Goal: Task Accomplishment & Management: Manage account settings

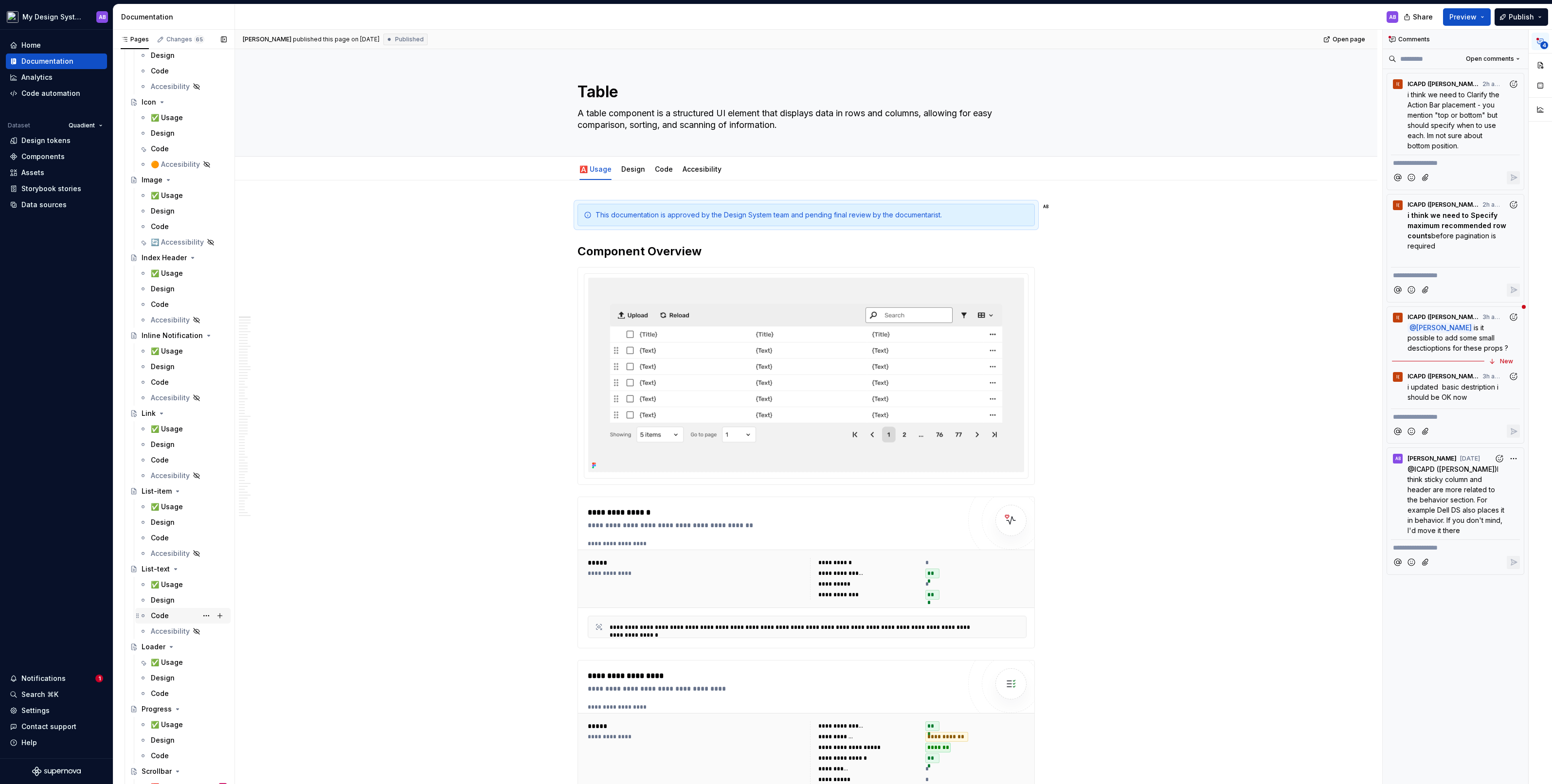
scroll to position [3187, 0]
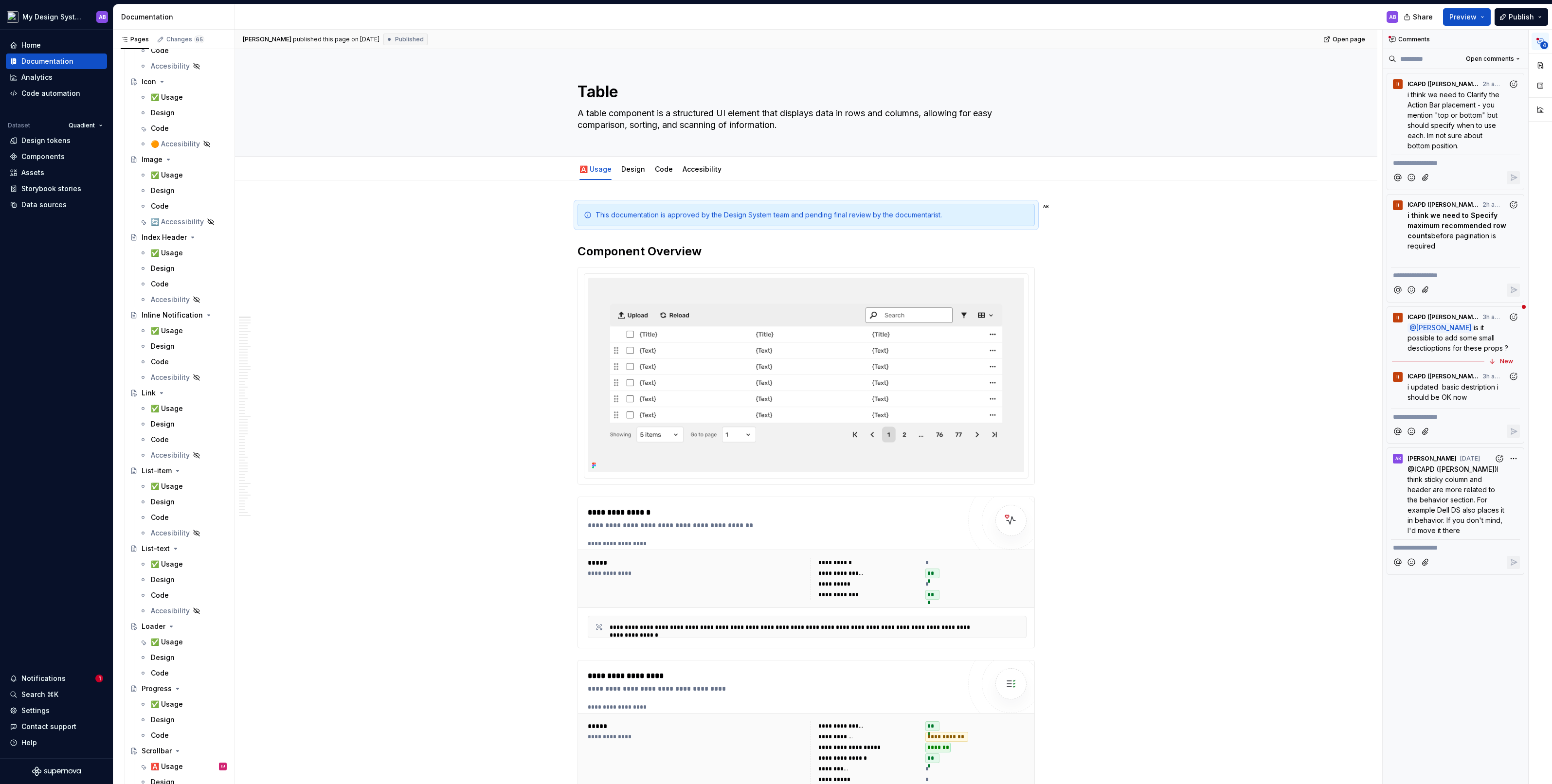
click at [169, 639] on div "✅ Usage" at bounding box center [166, 642] width 32 height 10
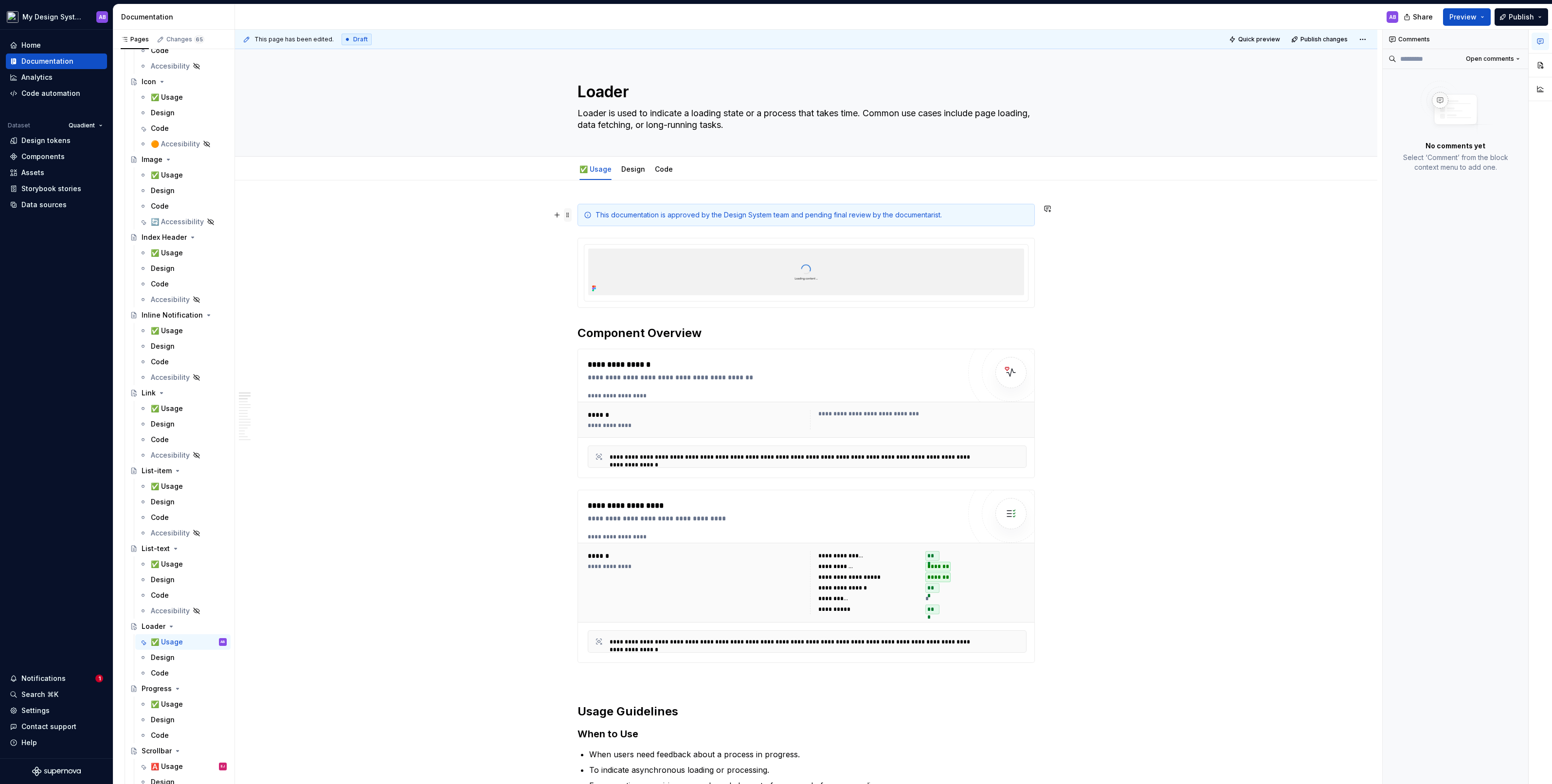
click at [570, 216] on span at bounding box center [568, 215] width 8 height 14
click at [596, 304] on div "Delete" at bounding box center [616, 300] width 63 height 10
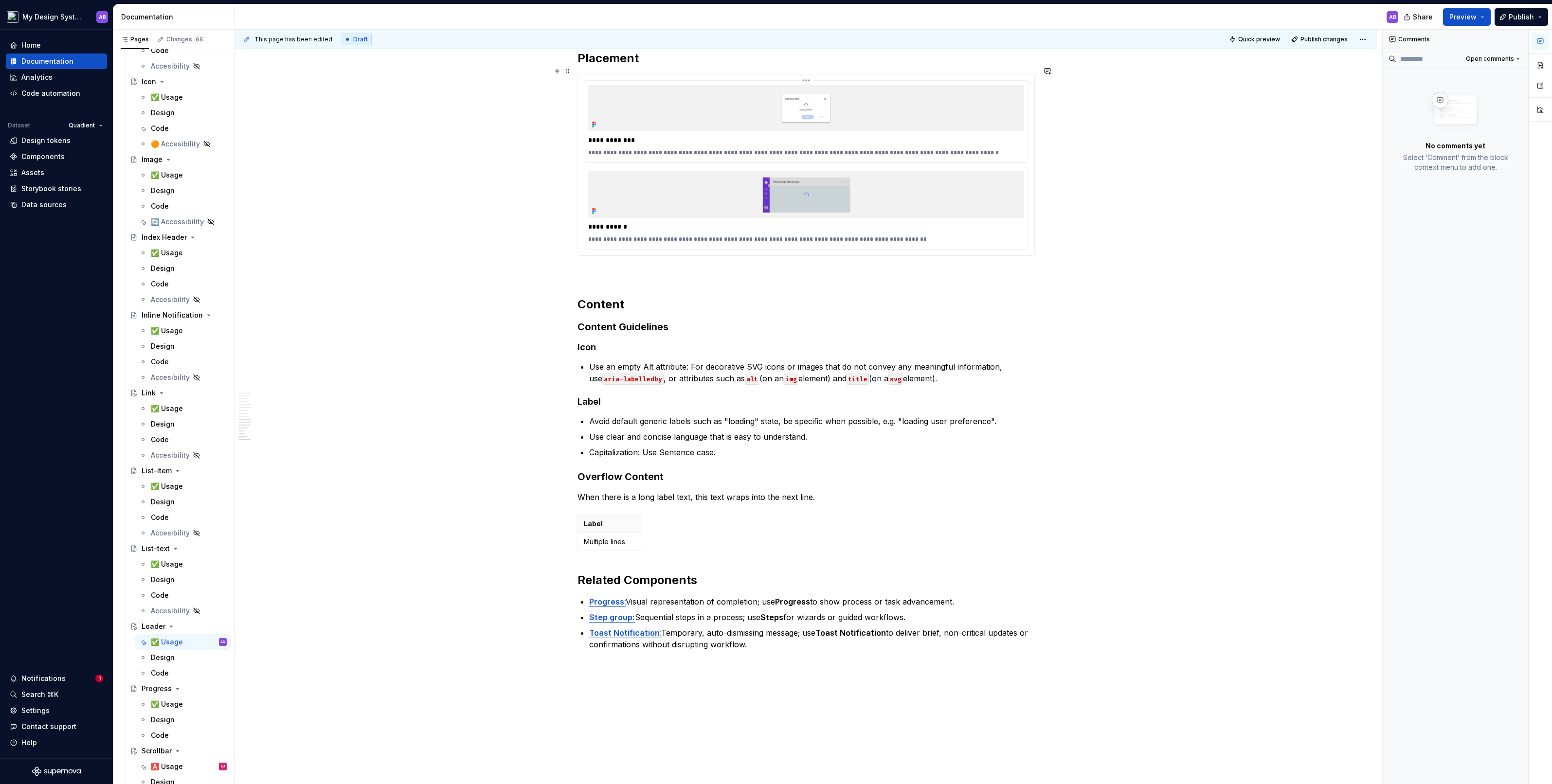
scroll to position [1979, 0]
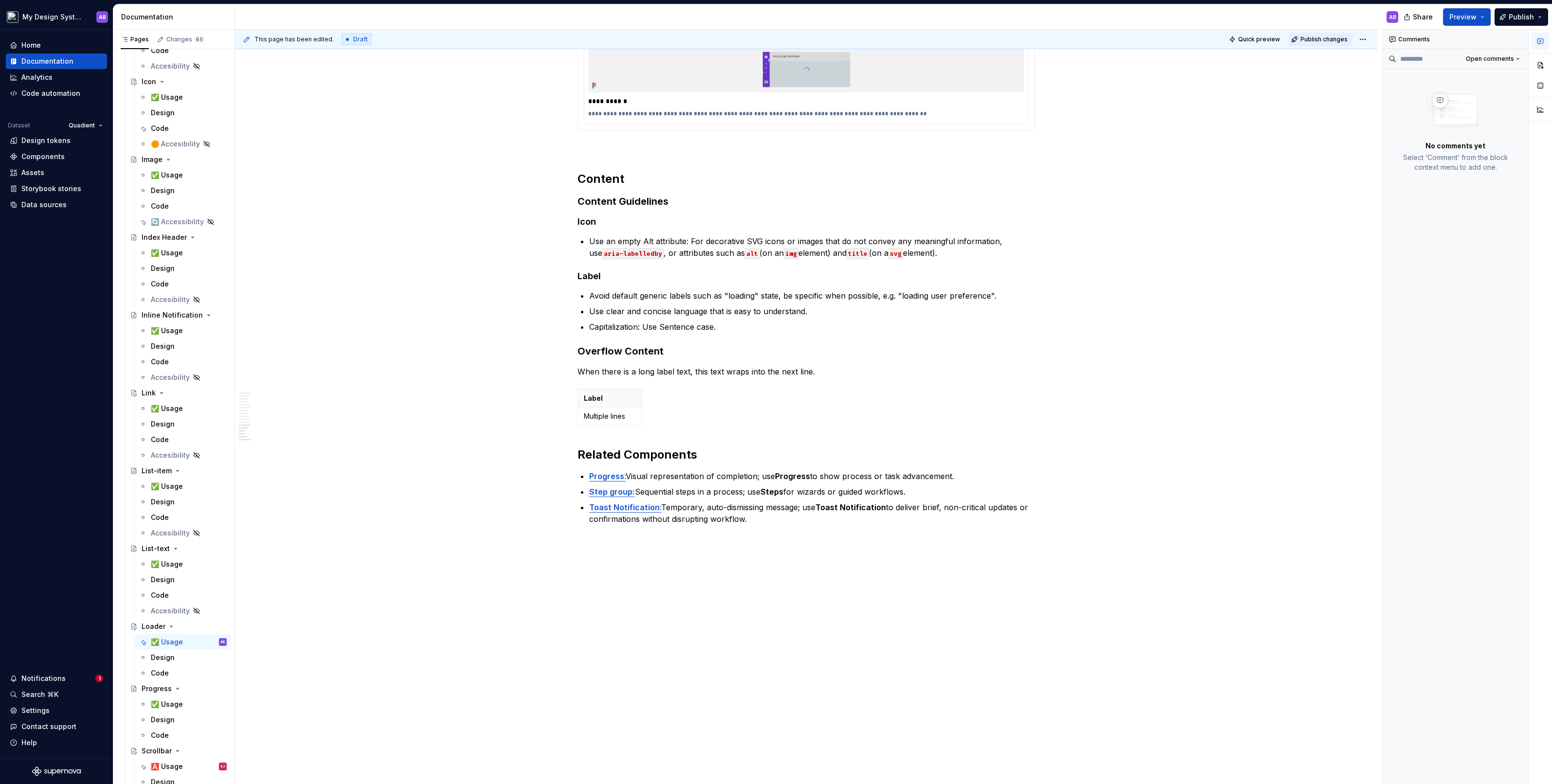
click at [1339, 42] on span "Publish changes" at bounding box center [1324, 39] width 47 height 8
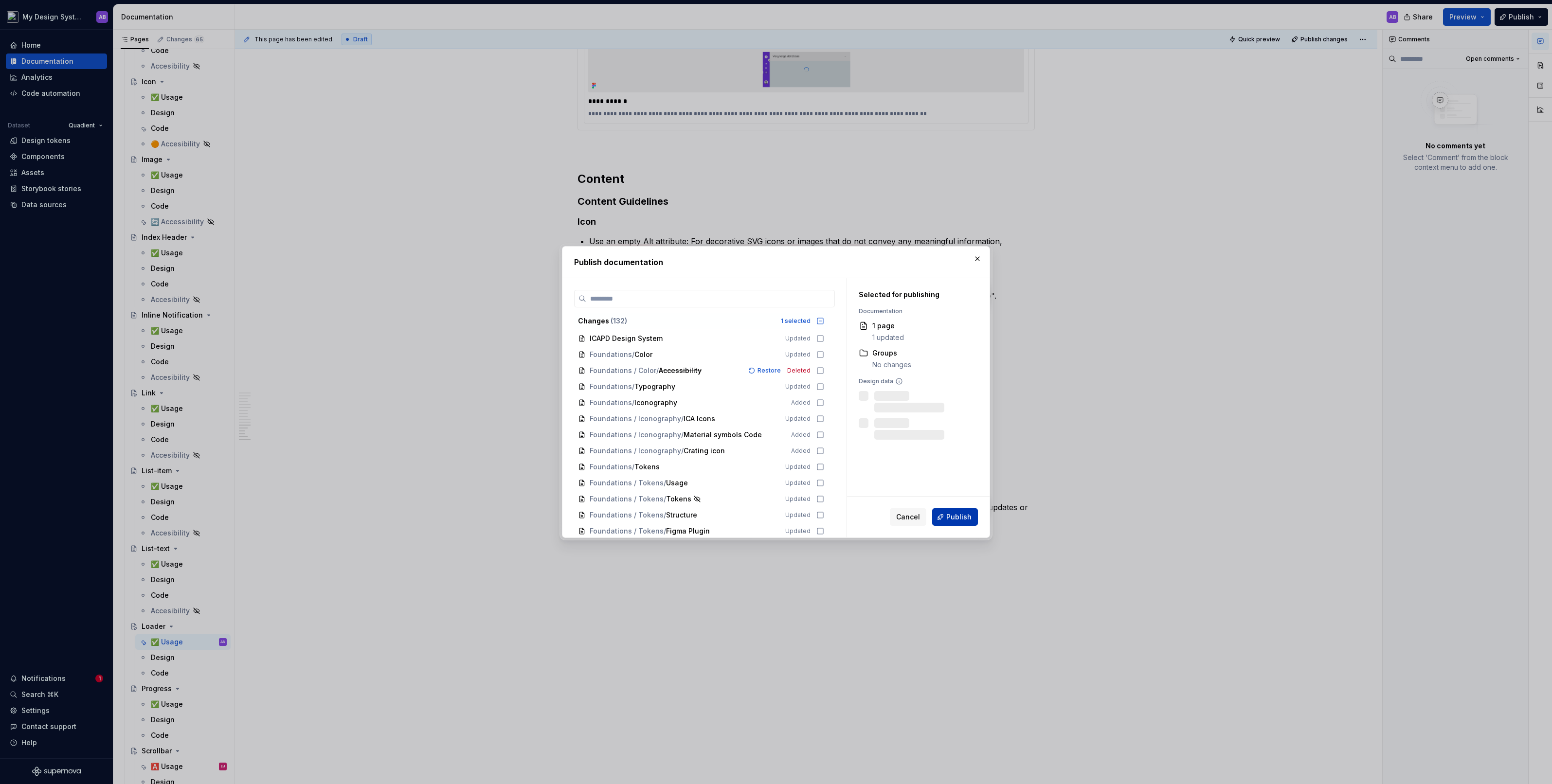
click at [961, 520] on span "Publish" at bounding box center [959, 517] width 25 height 10
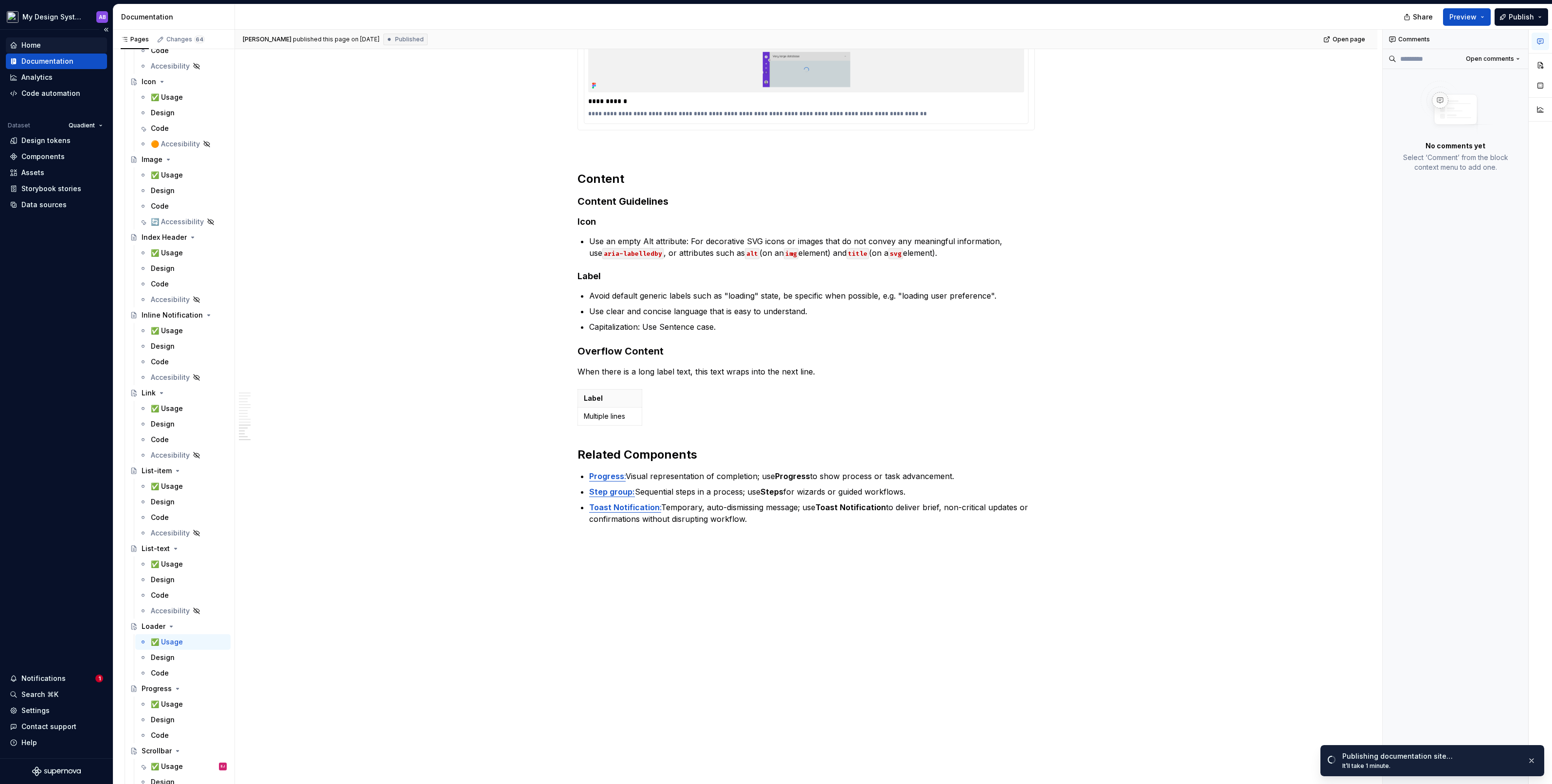
type textarea "*"
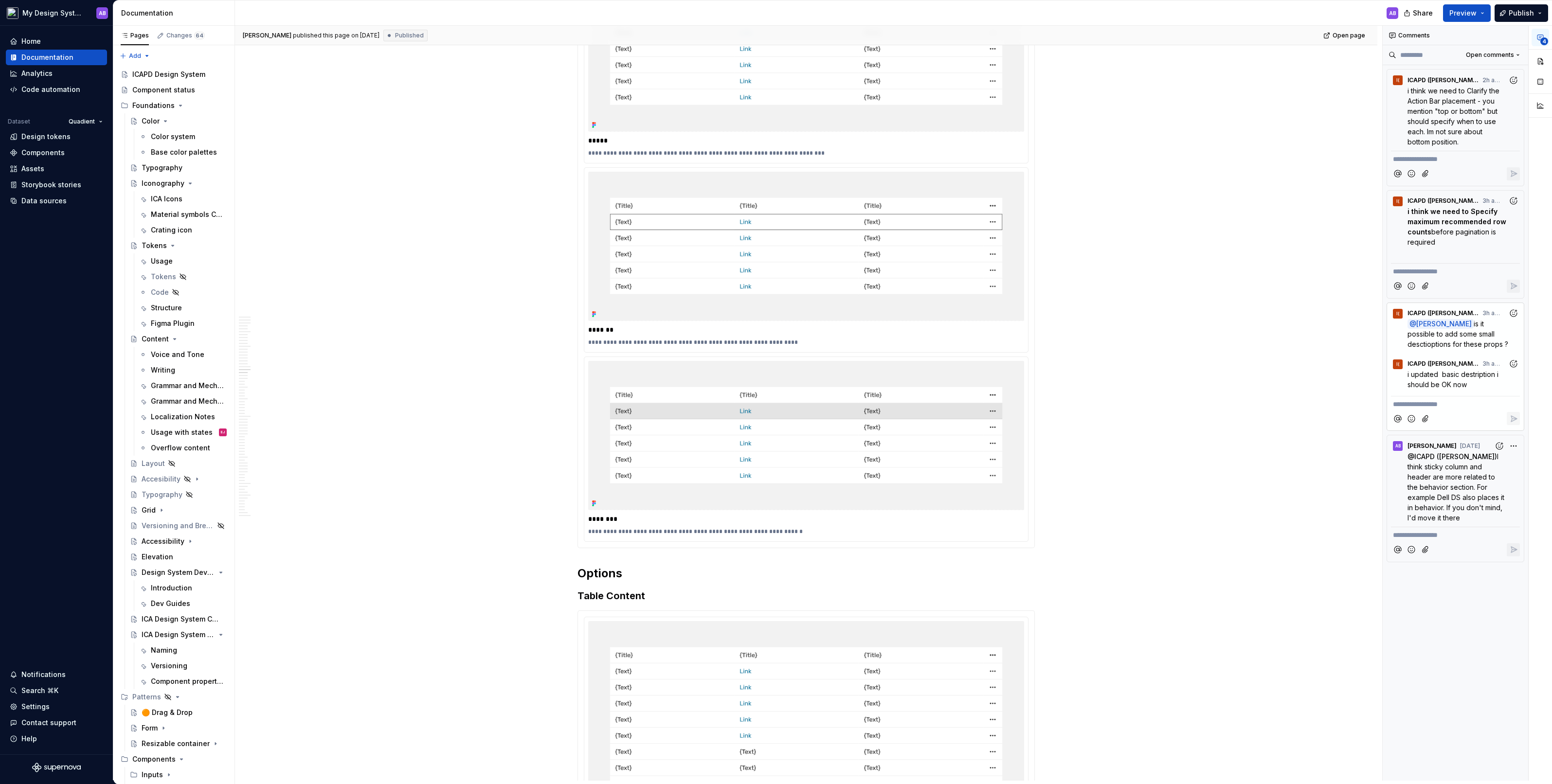
scroll to position [4948, 0]
click at [1354, 39] on link "Open page" at bounding box center [1345, 36] width 49 height 14
click at [1516, 359] on icon "Add reaction" at bounding box center [1513, 364] width 10 height 10
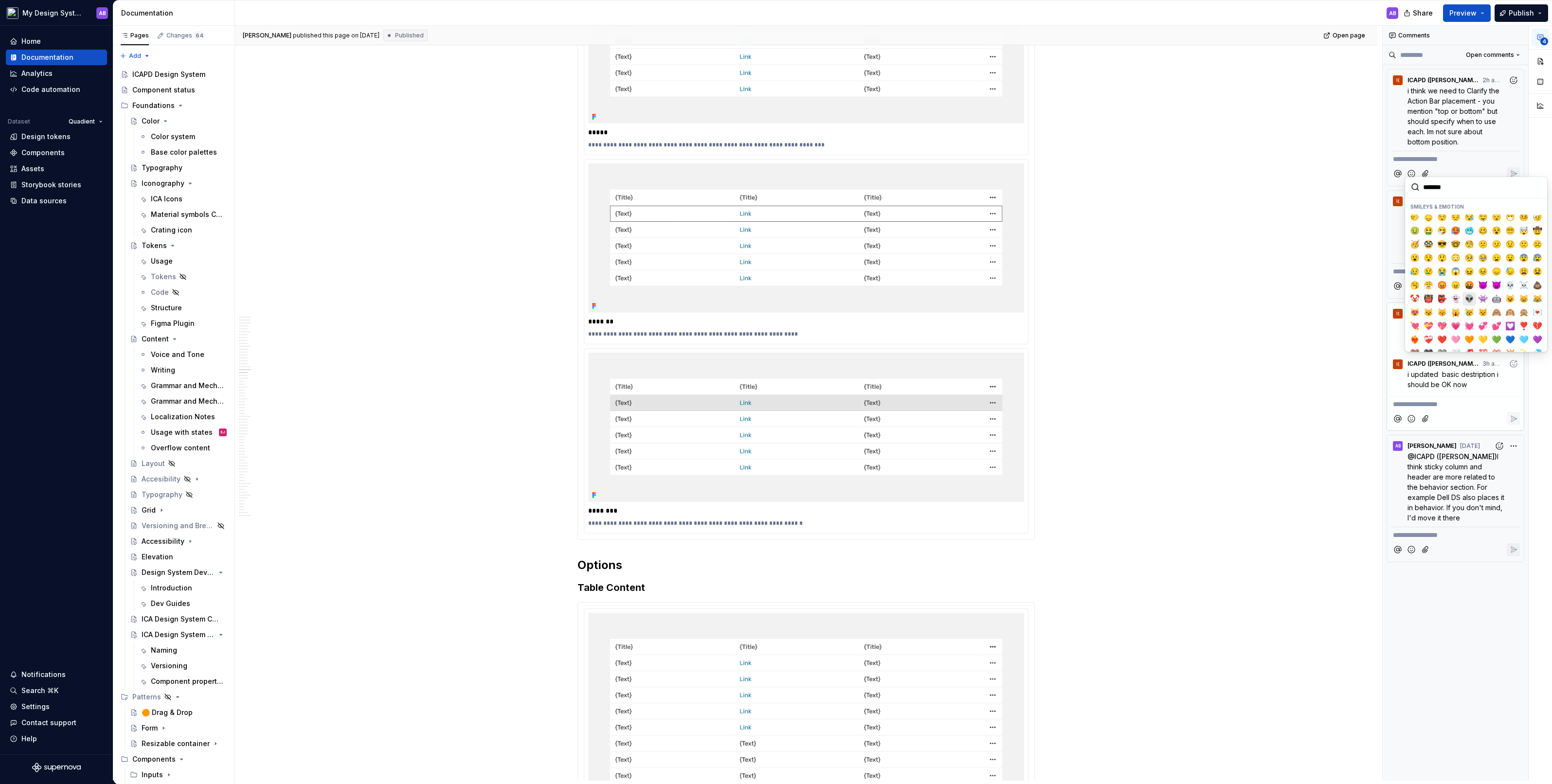
scroll to position [81, 0]
click at [1442, 326] on span "❤️" at bounding box center [1442, 330] width 8 height 10
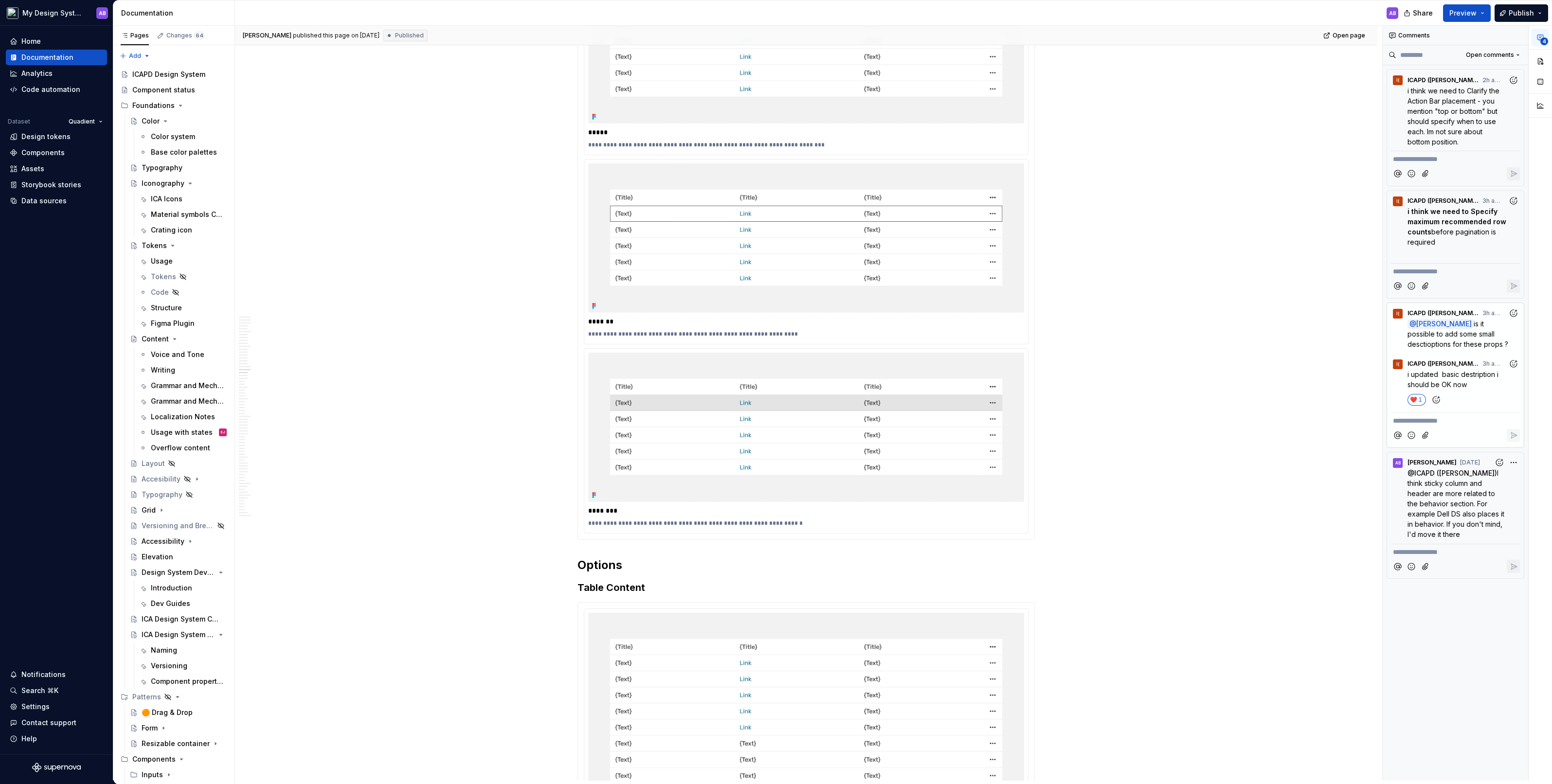
click at [1439, 419] on p "**********" at bounding box center [1456, 420] width 125 height 10
type textarea "*"
click at [1433, 409] on span "ICAPD ([PERSON_NAME])" at bounding box center [1440, 405] width 83 height 10
click at [1510, 434] on icon "Reply" at bounding box center [1513, 436] width 10 height 10
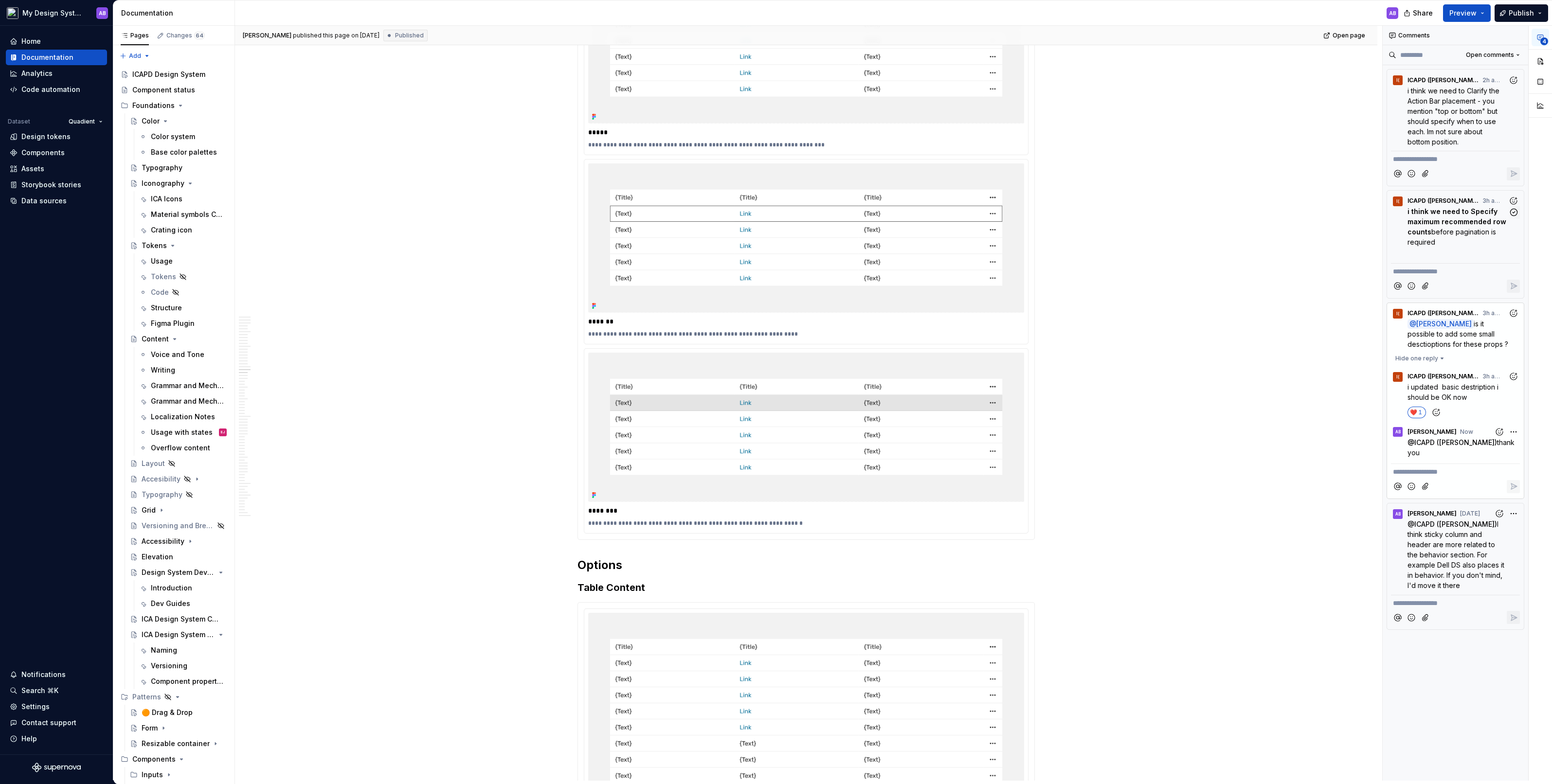
click at [1437, 213] on strong "i think we need to Specify maximum recommended row counts" at bounding box center [1457, 222] width 101 height 29
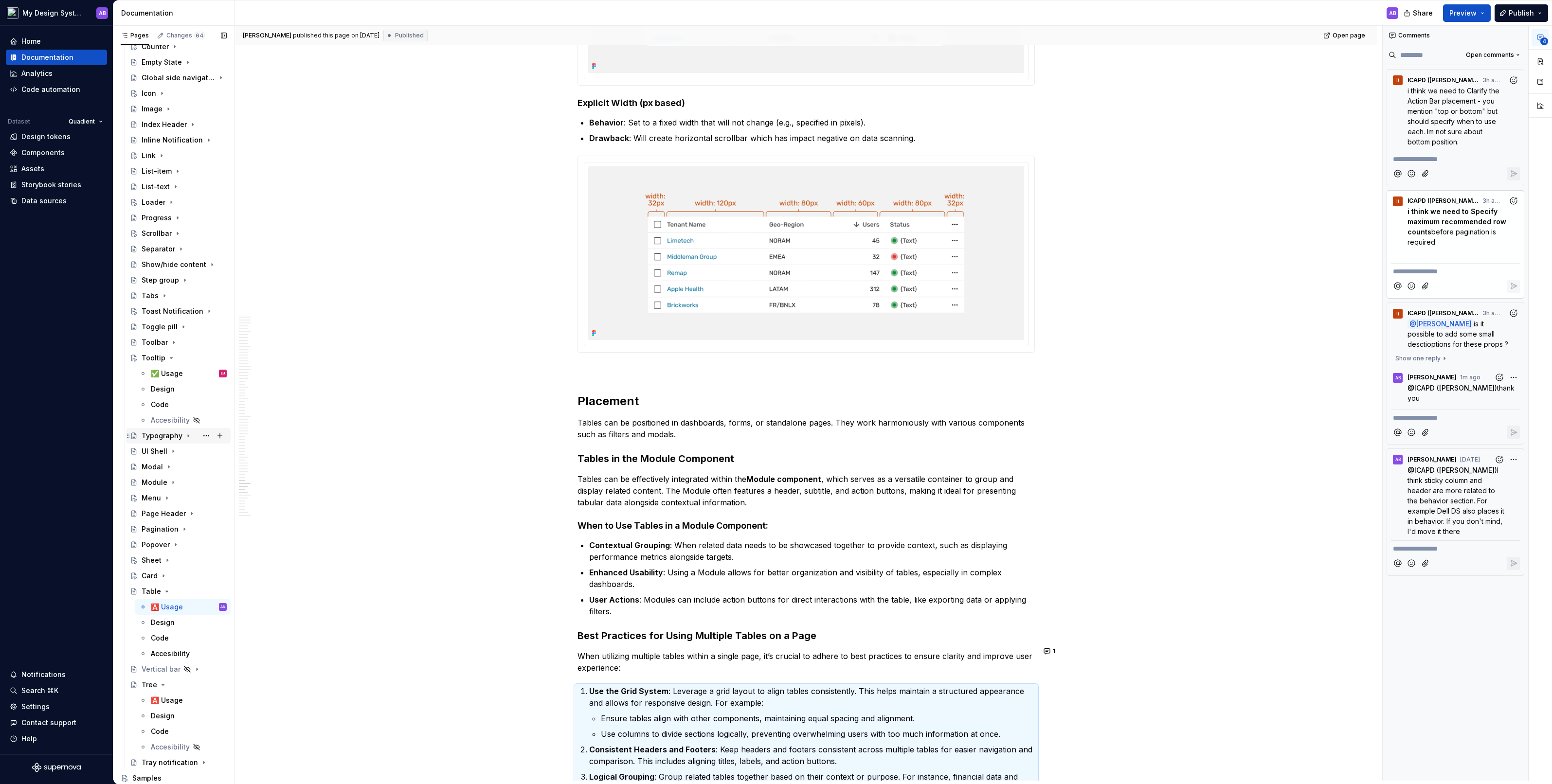
scroll to position [1101, 0]
click at [163, 227] on div "Scrollbar" at bounding box center [184, 234] width 85 height 14
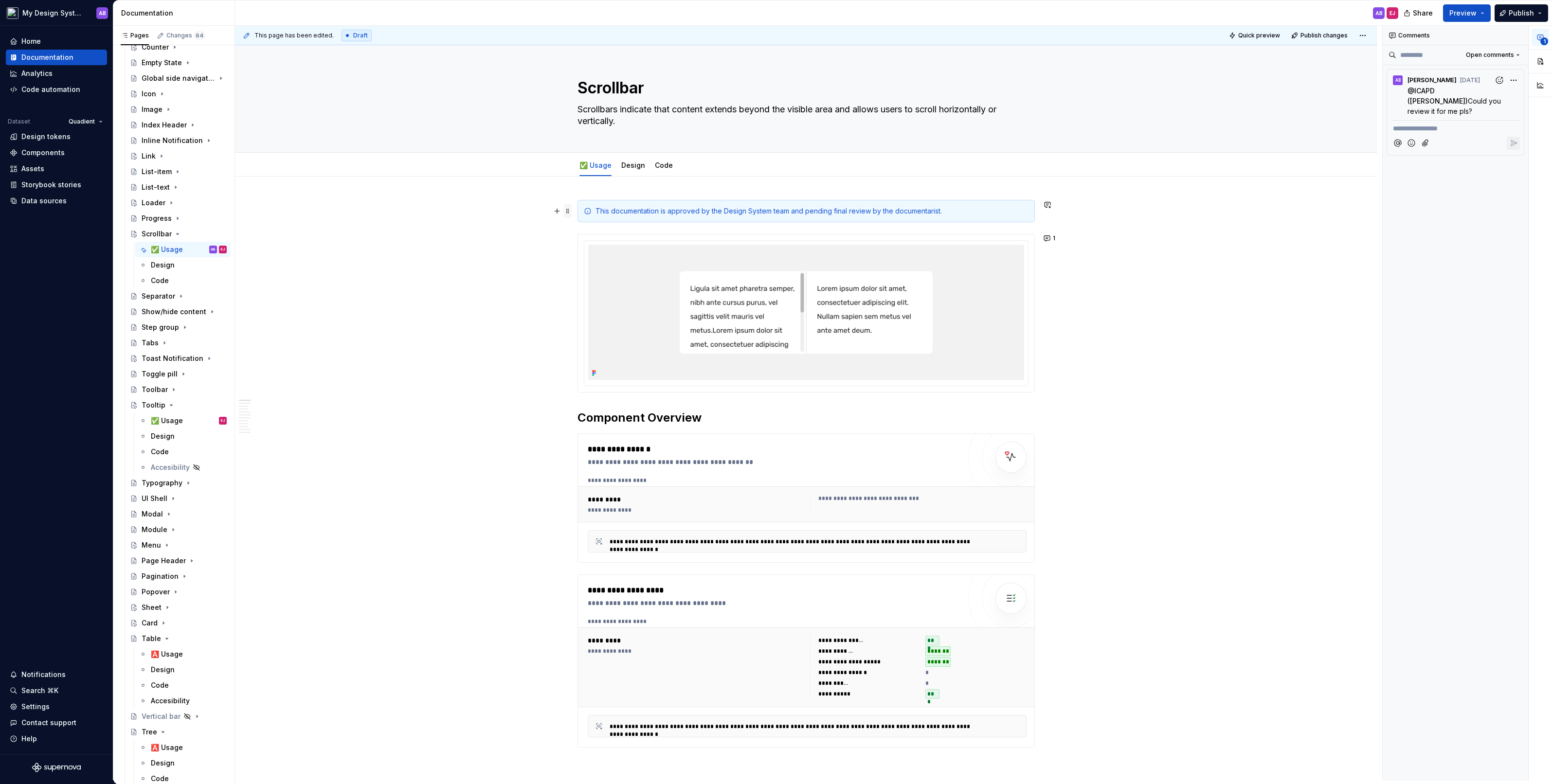
click at [568, 208] on span at bounding box center [568, 211] width 8 height 14
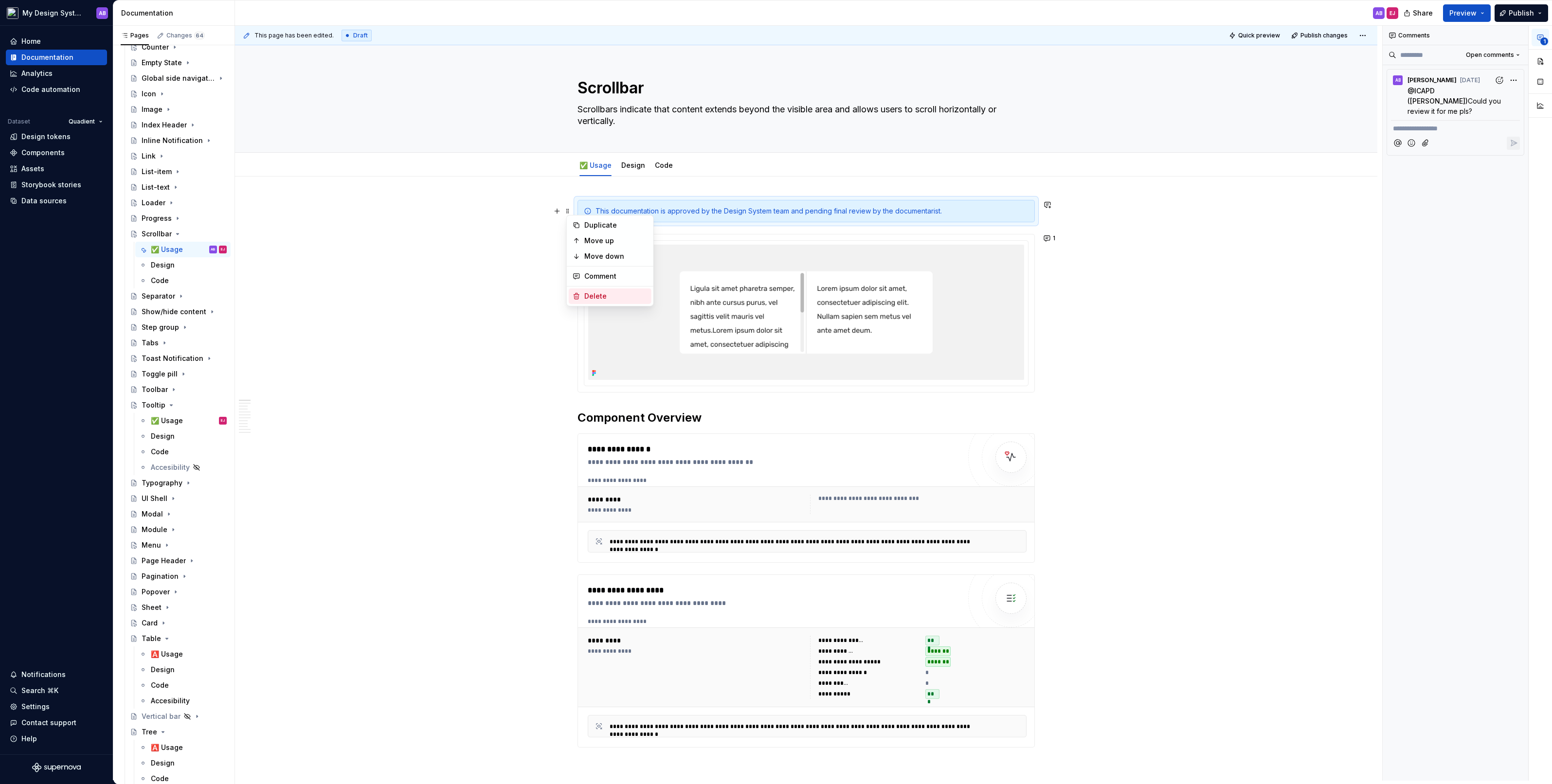
click at [607, 299] on div "Delete" at bounding box center [616, 296] width 63 height 10
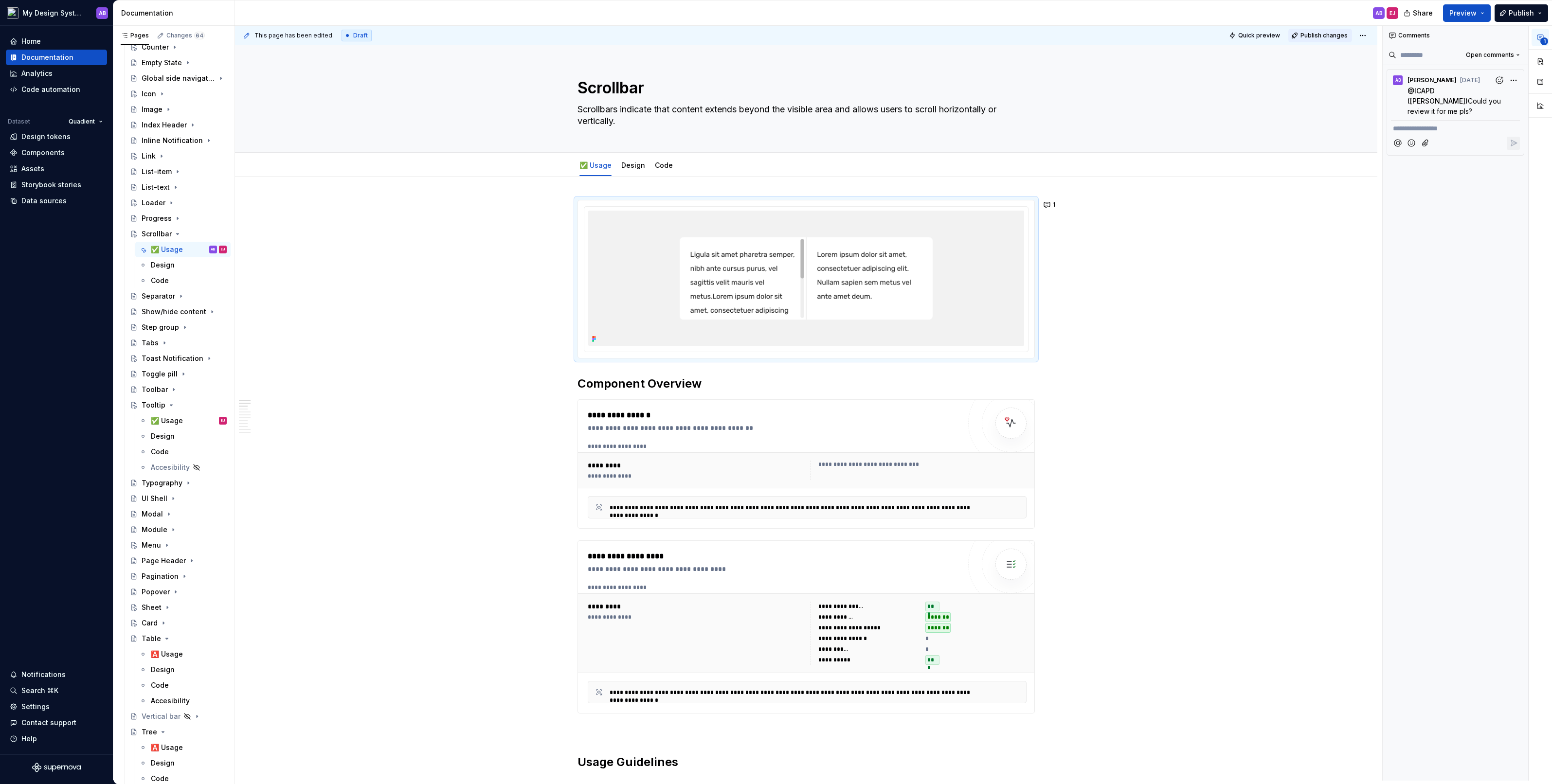
click at [1335, 40] on button "Publish changes" at bounding box center [1320, 36] width 64 height 14
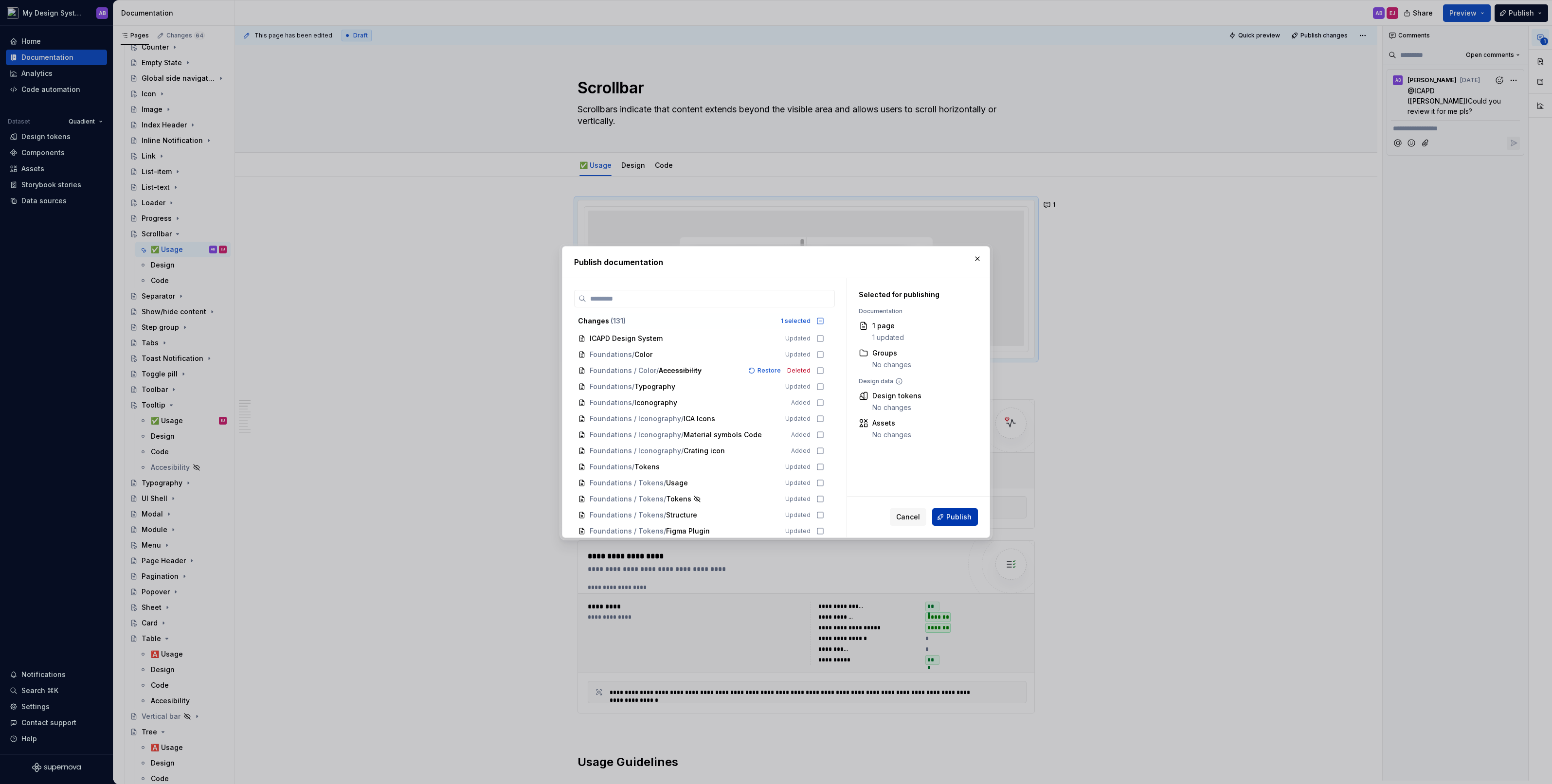
click at [969, 520] on span "Publish" at bounding box center [959, 517] width 25 height 10
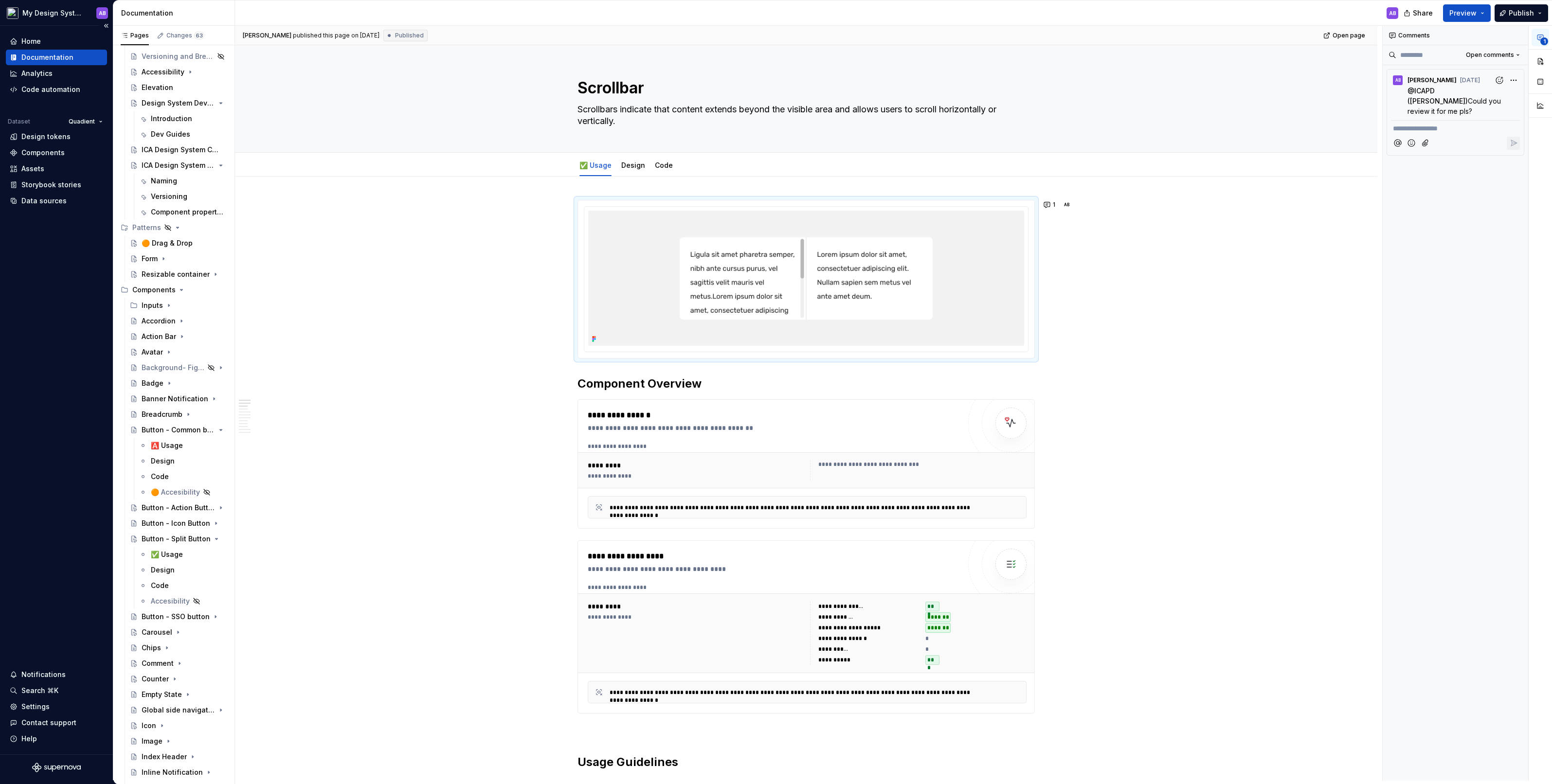
scroll to position [428, 0]
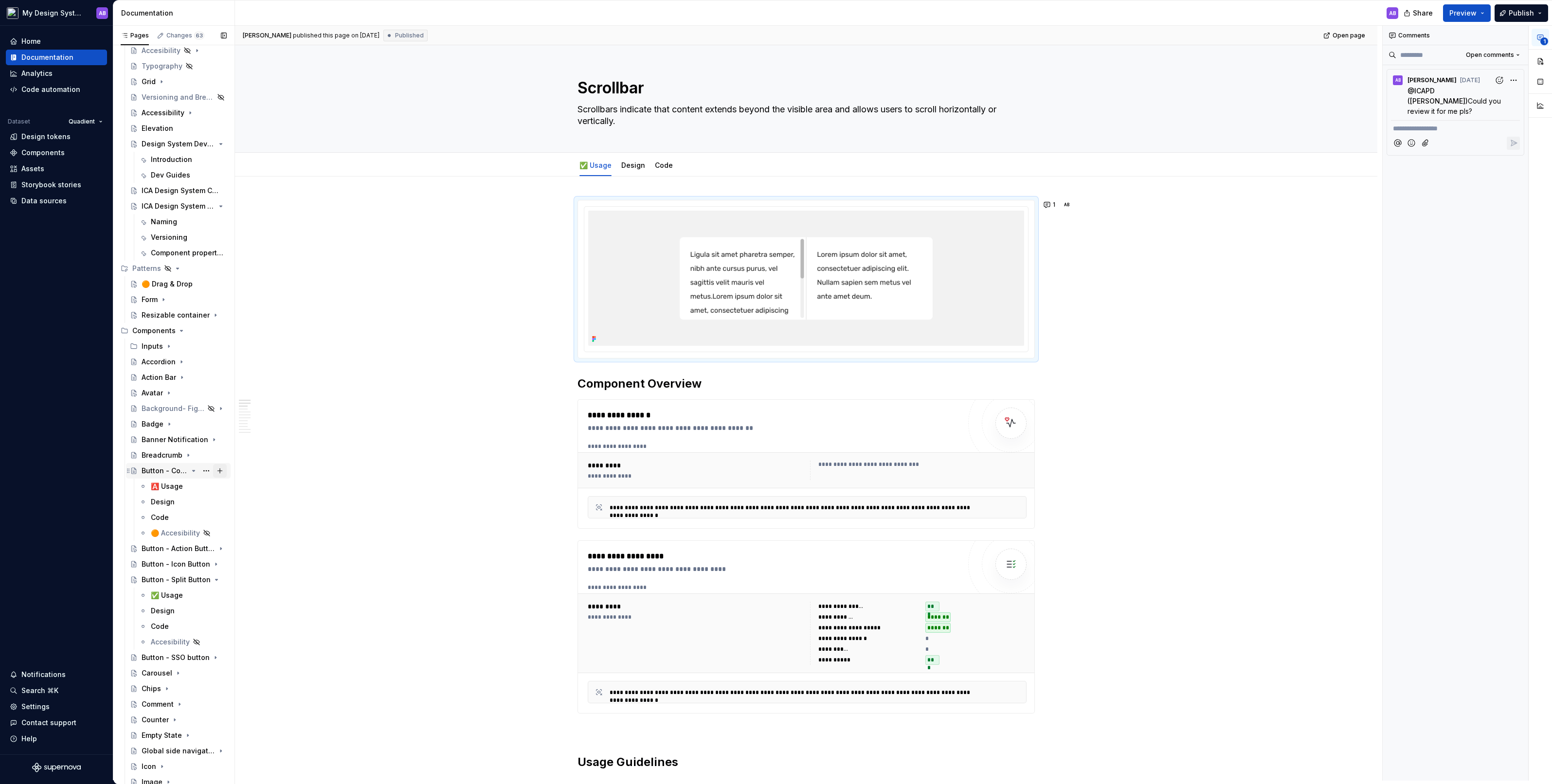
click at [220, 467] on button "Page tree" at bounding box center [220, 470] width 14 height 14
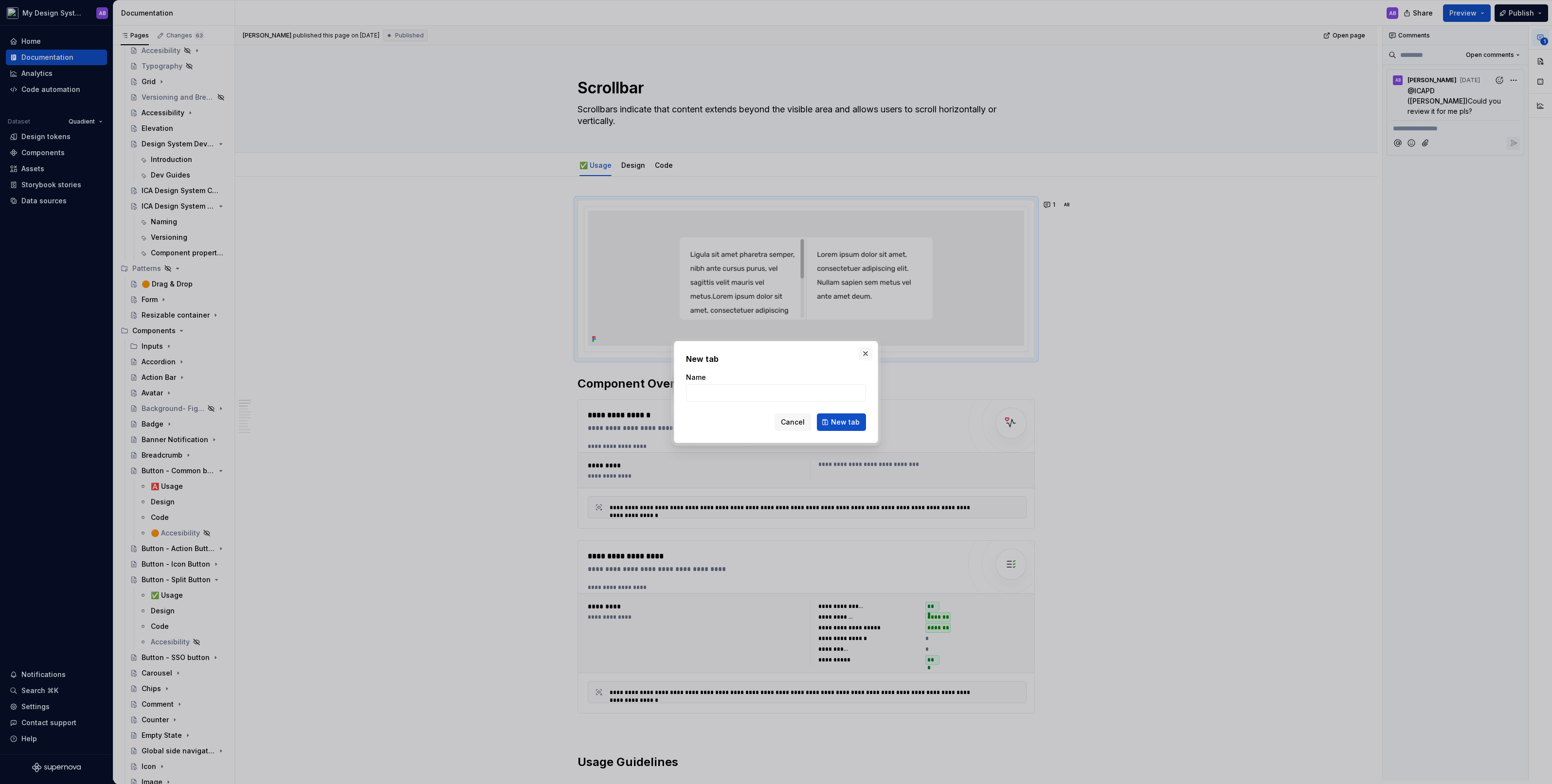
click at [863, 358] on button "button" at bounding box center [865, 353] width 14 height 14
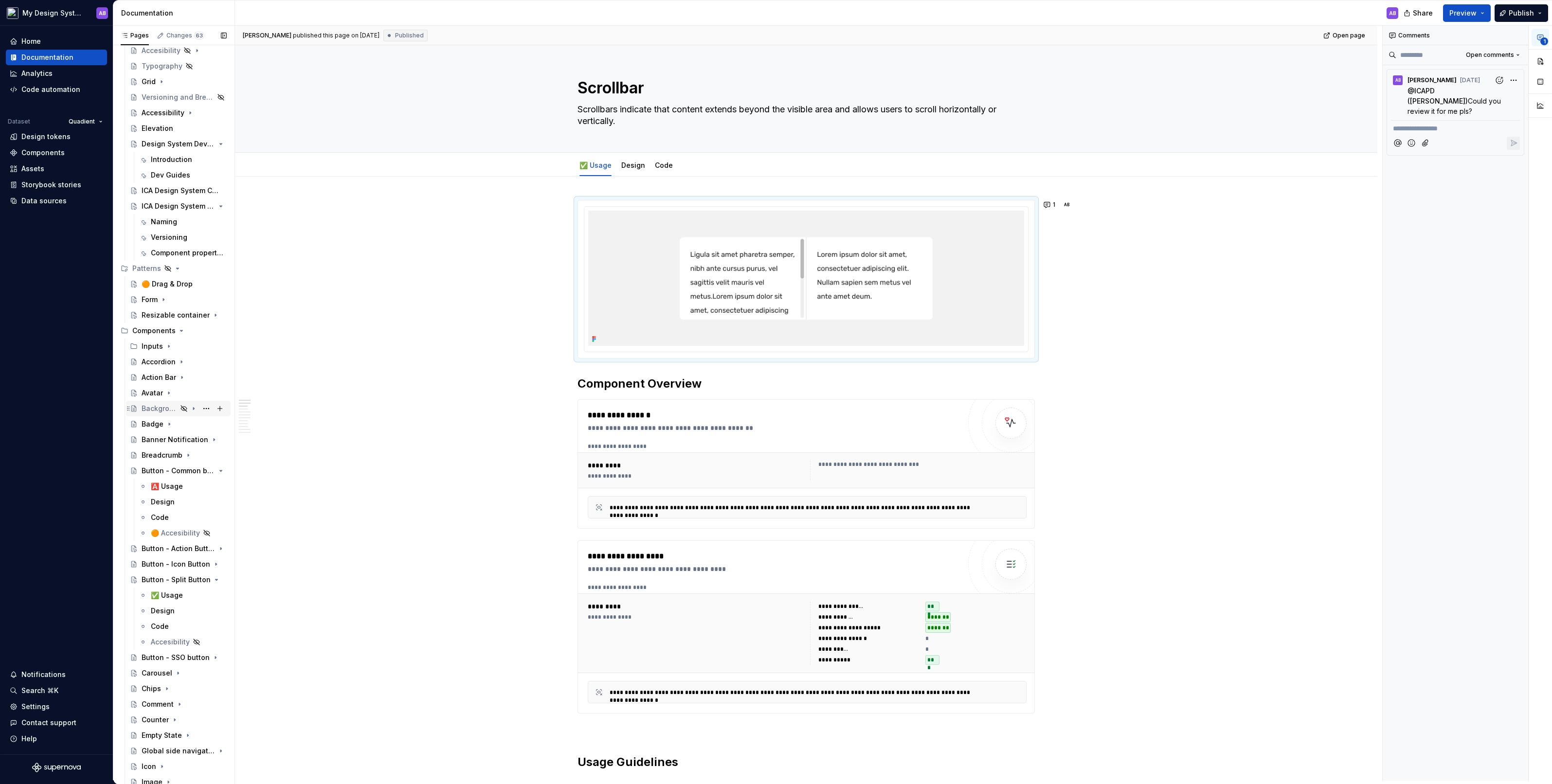
click at [163, 406] on div "Background- Figma only" at bounding box center [159, 408] width 36 height 10
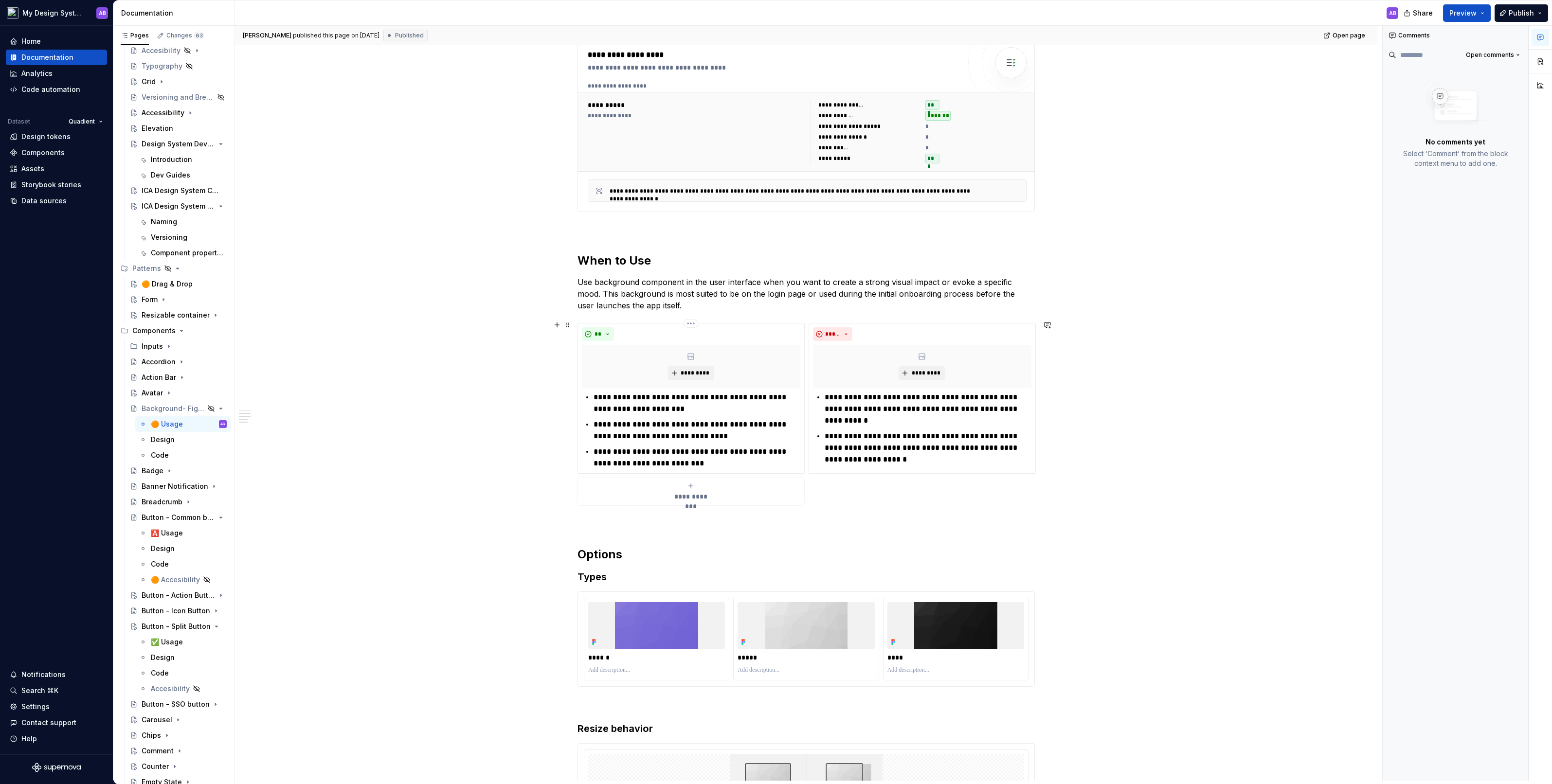
scroll to position [691, 0]
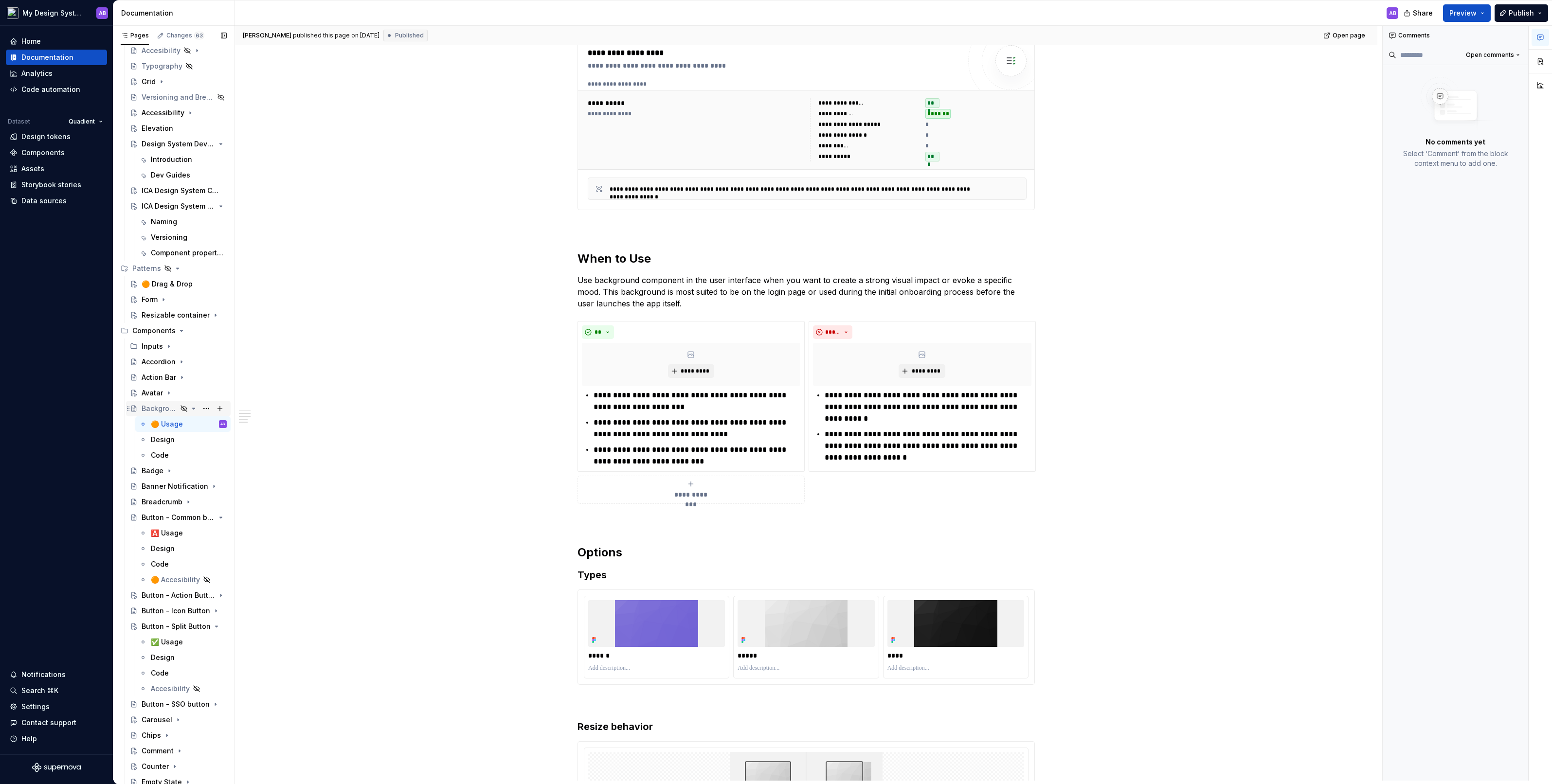
click at [184, 408] on icon "Page tree" at bounding box center [184, 408] width 8 height 8
click at [208, 404] on button "Page tree" at bounding box center [206, 408] width 14 height 14
click at [264, 459] on div "Show page" at bounding box center [265, 460] width 95 height 10
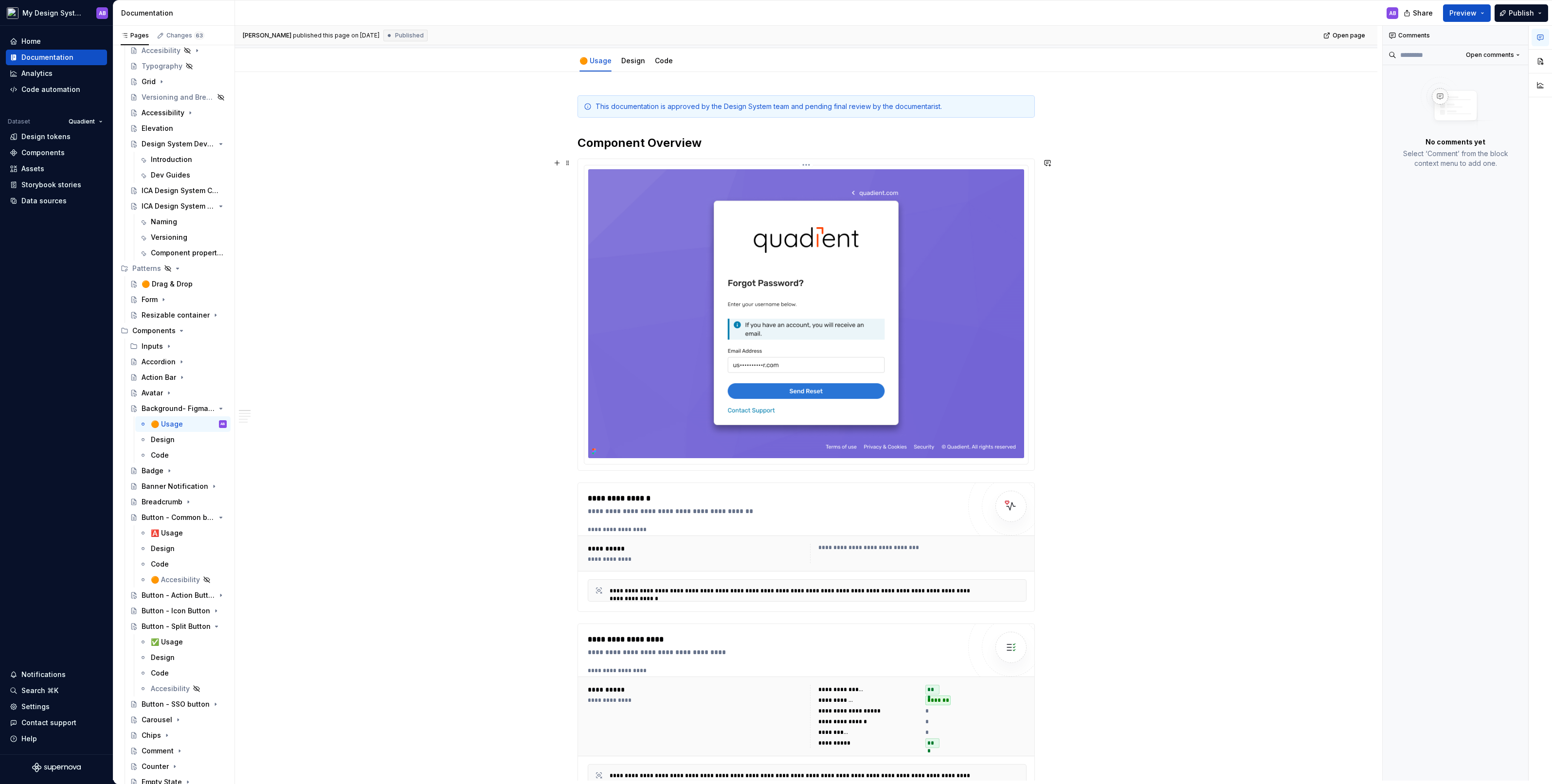
scroll to position [0, 0]
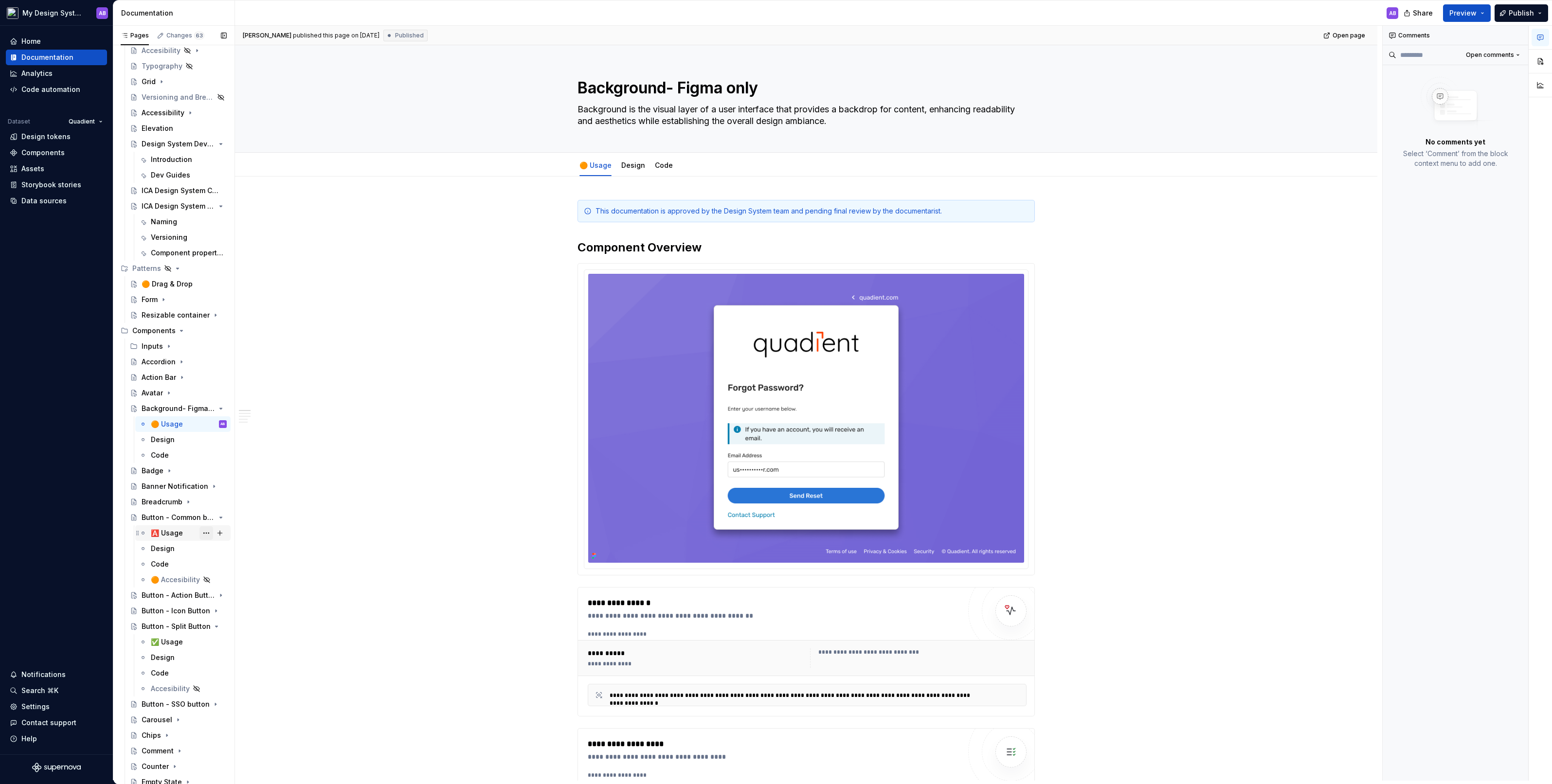
click at [203, 531] on button "Page tree" at bounding box center [206, 533] width 14 height 14
click at [237, 551] on div "Rename tab" at bounding box center [265, 549] width 95 height 10
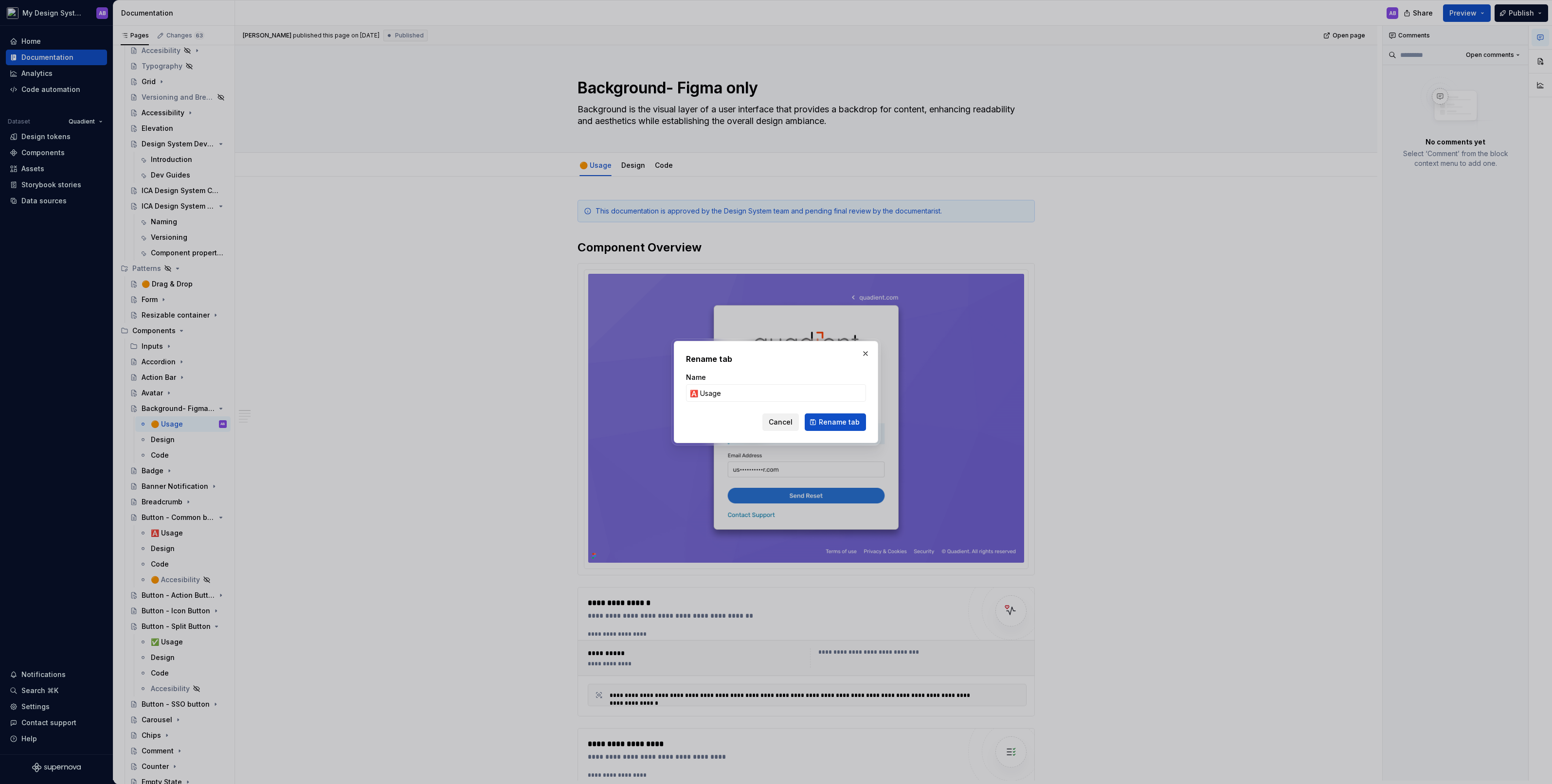
click at [787, 423] on span "Cancel" at bounding box center [781, 422] width 24 height 10
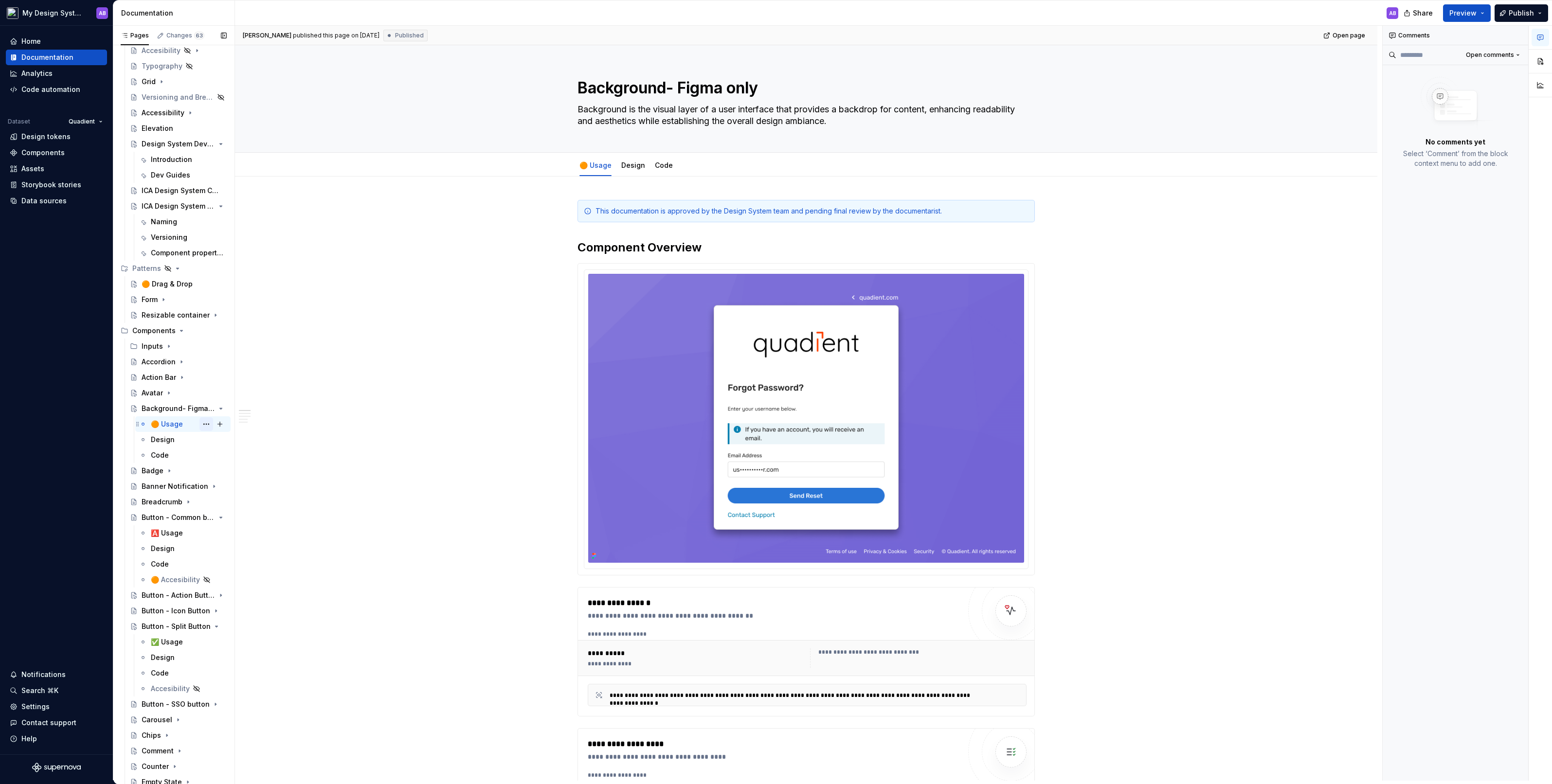
click at [208, 421] on button "Page tree" at bounding box center [206, 424] width 14 height 14
type textarea "*"
click at [223, 441] on div "Rename tab" at bounding box center [265, 440] width 95 height 10
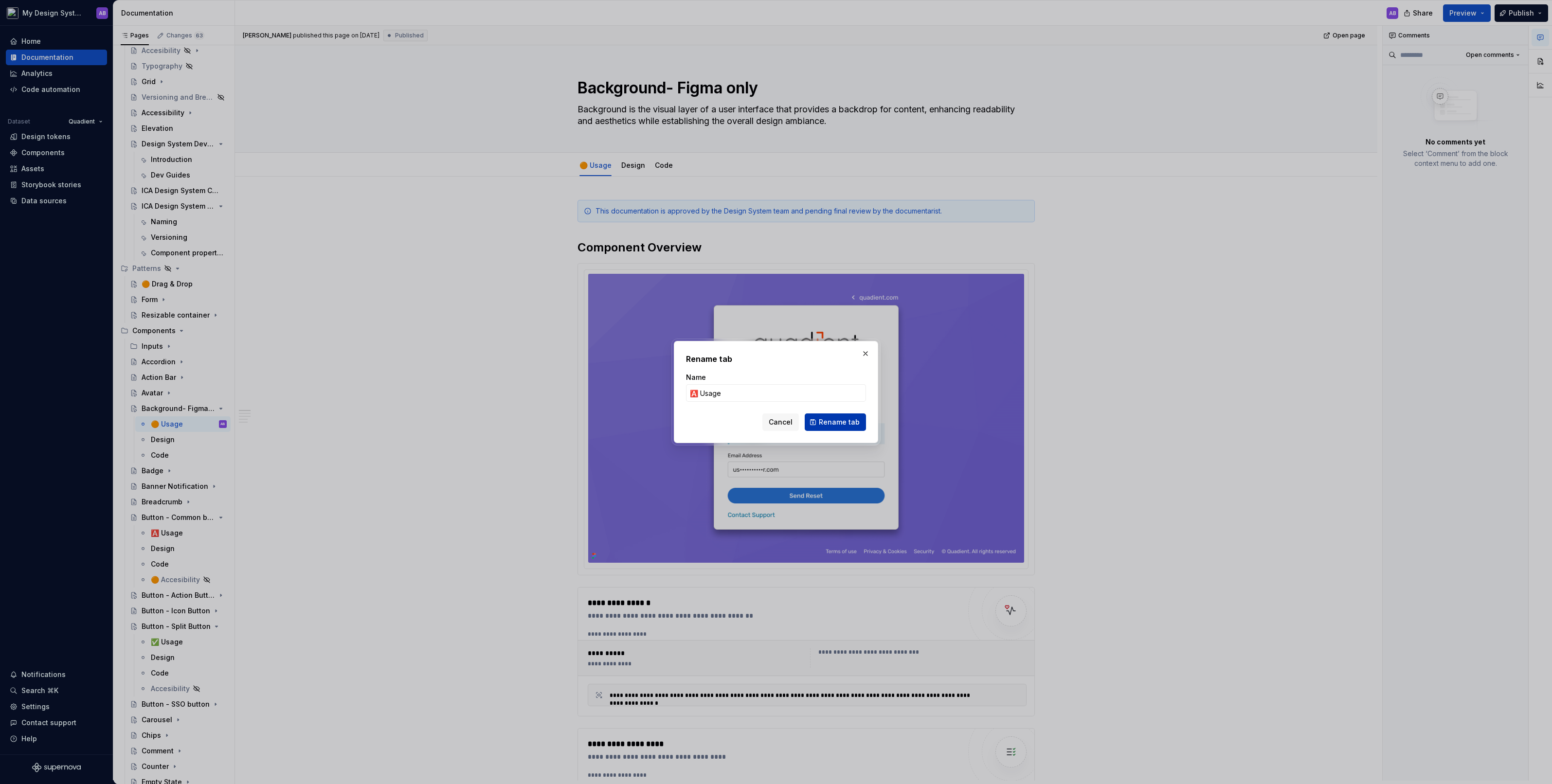
type input "🅰️ Usage"
click at [834, 415] on button "Rename tab" at bounding box center [836, 422] width 61 height 17
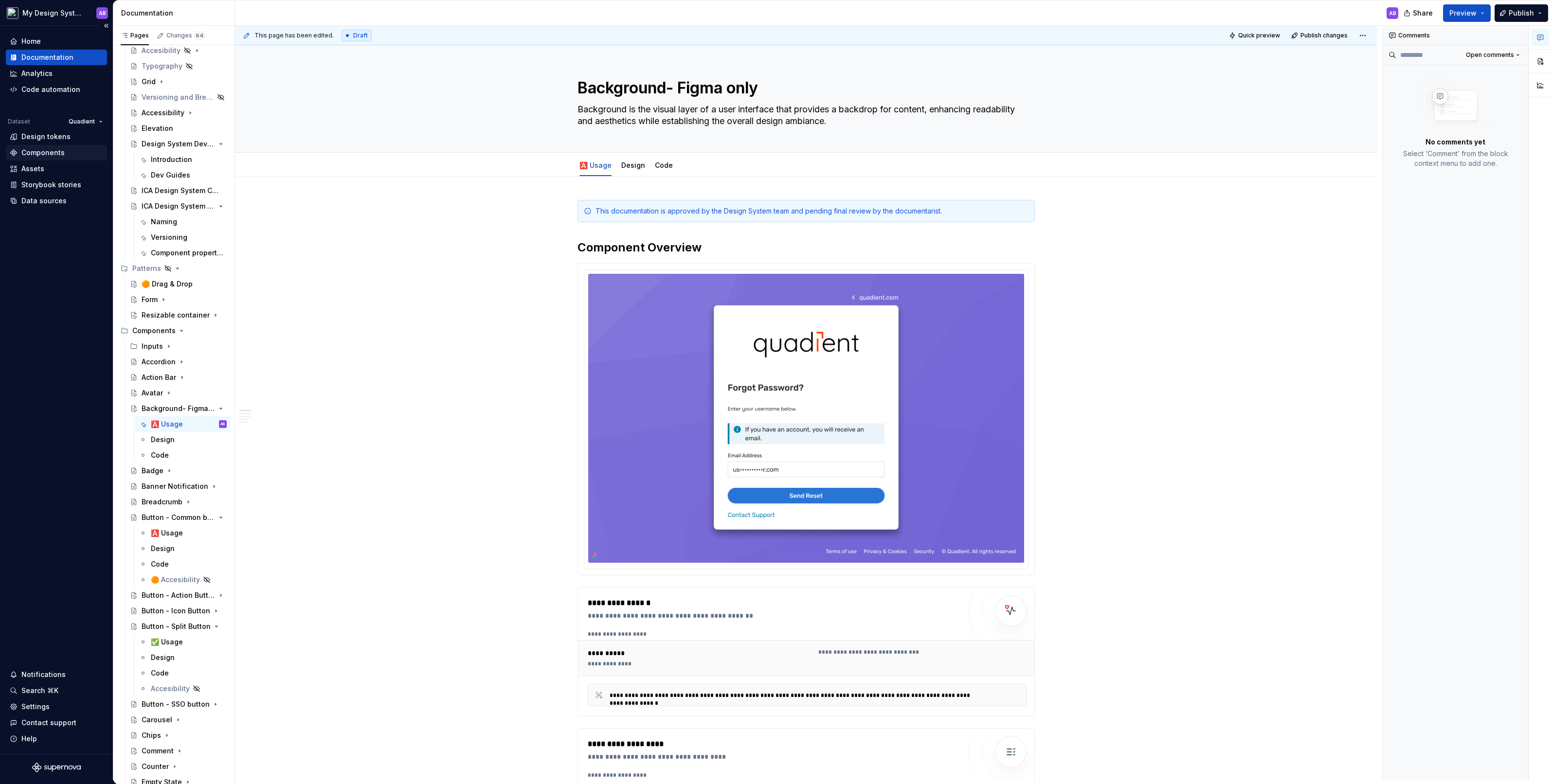
type textarea "*"
